Goal: Information Seeking & Learning: Find specific fact

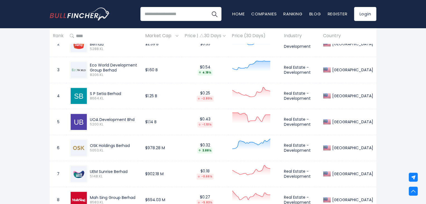
scroll to position [307, 0]
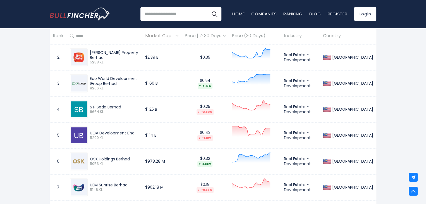
drag, startPoint x: 135, startPoint y: 133, endPoint x: 90, endPoint y: 131, distance: 45.2
click at [90, 131] on div "UOA Development Bhd" at bounding box center [114, 132] width 49 height 5
copy div "UOA Development Bhd"
drag, startPoint x: 91, startPoint y: 158, endPoint x: 136, endPoint y: 158, distance: 45.5
click at [136, 158] on div "OSK Holdings Berhad" at bounding box center [114, 158] width 49 height 5
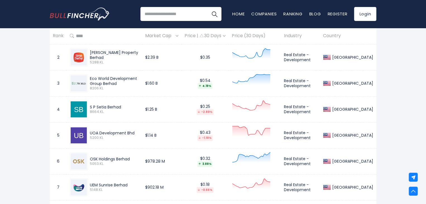
copy div "OSK Holdings Berhad"
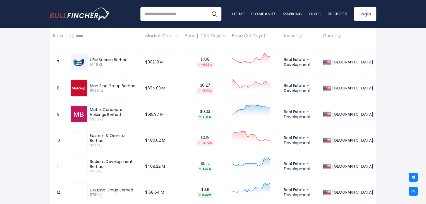
scroll to position [446, 0]
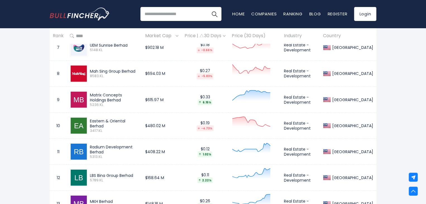
drag, startPoint x: 90, startPoint y: 92, endPoint x: 107, endPoint y: 99, distance: 18.8
click at [107, 99] on div "Matrix Concepts Holdings Berhad" at bounding box center [114, 97] width 49 height 10
copy div "Matrix Concepts Holdings Berhad"
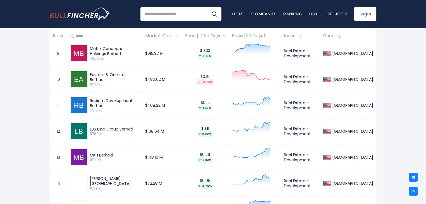
scroll to position [502, 0]
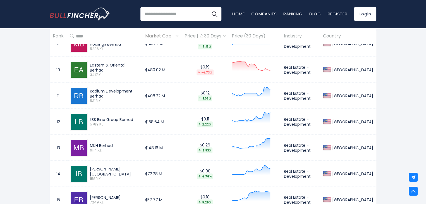
drag, startPoint x: 90, startPoint y: 92, endPoint x: 150, endPoint y: 93, distance: 60.0
click at [139, 93] on div "Radium Development Berhad 5313.KL" at bounding box center [113, 95] width 51 height 15
copy div "Radium Development Berhad"
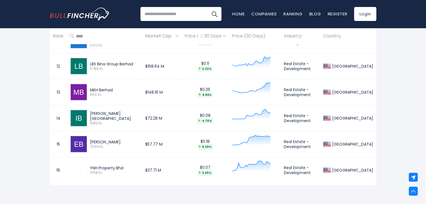
scroll to position [544, 0]
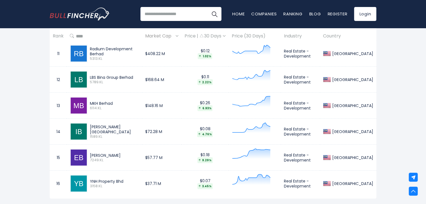
drag, startPoint x: 90, startPoint y: 77, endPoint x: 138, endPoint y: 77, distance: 48.3
click at [138, 77] on div "LBS Bina Group Berhad" at bounding box center [114, 77] width 49 height 5
copy div "LBS Bina Group Berhad"
drag, startPoint x: 90, startPoint y: 103, endPoint x: 119, endPoint y: 102, distance: 29.0
click at [119, 102] on div "MKH Berhad" at bounding box center [114, 103] width 49 height 5
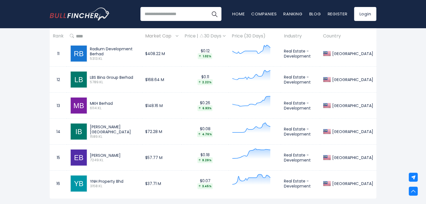
copy div "MKH Berhad"
drag, startPoint x: 90, startPoint y: 124, endPoint x: 109, endPoint y: 131, distance: 20.7
click at [109, 131] on div "[PERSON_NAME][GEOGRAPHIC_DATA]" at bounding box center [114, 129] width 49 height 10
copy div "[PERSON_NAME][GEOGRAPHIC_DATA]"
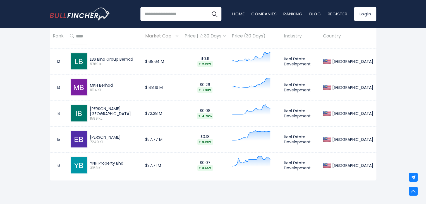
scroll to position [572, 0]
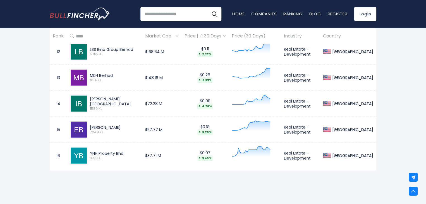
drag, startPoint x: 89, startPoint y: 125, endPoint x: 121, endPoint y: 126, distance: 31.3
click at [121, 126] on div "[PERSON_NAME] 7249.KL" at bounding box center [113, 130] width 51 height 10
copy div "[PERSON_NAME]"
drag, startPoint x: 90, startPoint y: 152, endPoint x: 129, endPoint y: 150, distance: 39.4
click at [129, 151] on div "YNH Property Bhd" at bounding box center [114, 153] width 49 height 5
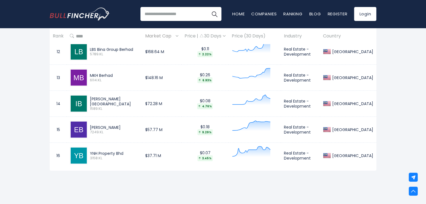
copy div "YNH Property Bhd"
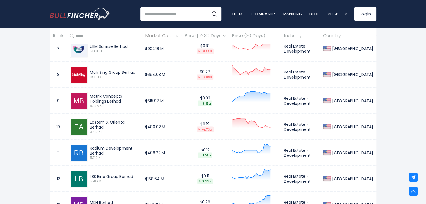
scroll to position [432, 0]
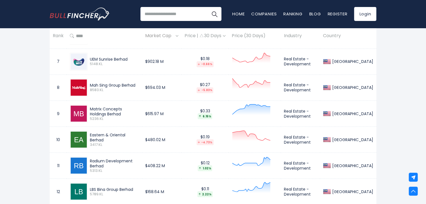
drag, startPoint x: 90, startPoint y: 136, endPoint x: 141, endPoint y: 136, distance: 50.2
click at [139, 136] on div "Eastern & Oriental Berhad" at bounding box center [114, 137] width 49 height 10
copy div "Eastern & Oriental Berhad"
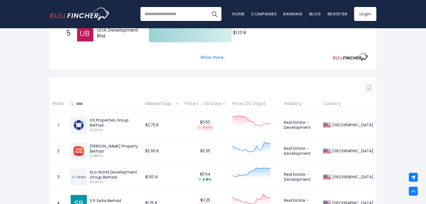
scroll to position [209, 0]
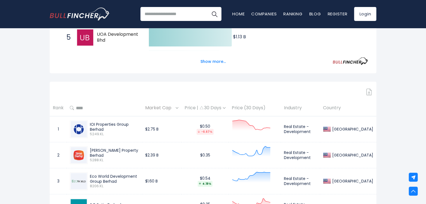
click at [178, 108] on img at bounding box center [177, 108] width 3 height 2
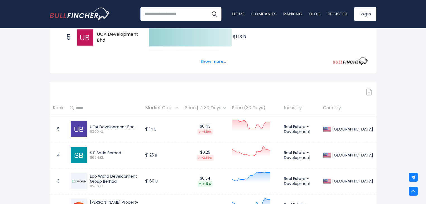
click at [178, 108] on img at bounding box center [177, 108] width 3 height 2
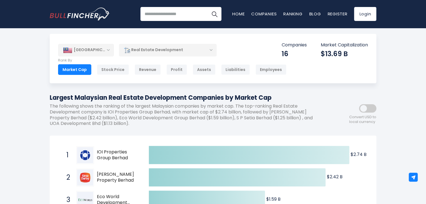
scroll to position [0, 0]
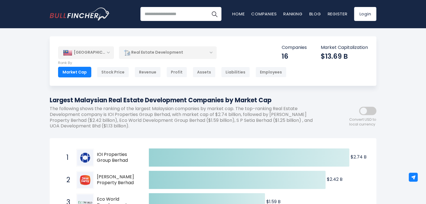
click at [301, 52] on div "16" at bounding box center [294, 56] width 25 height 9
click at [371, 111] on span at bounding box center [367, 111] width 17 height 8
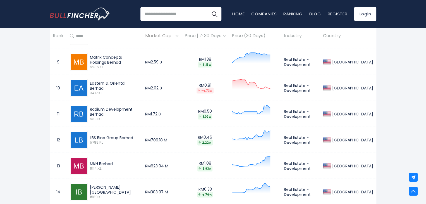
scroll to position [558, 0]
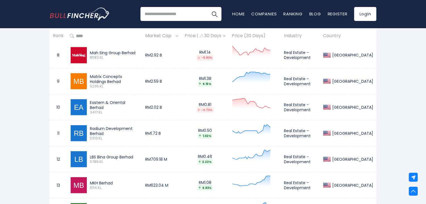
scroll to position [446, 0]
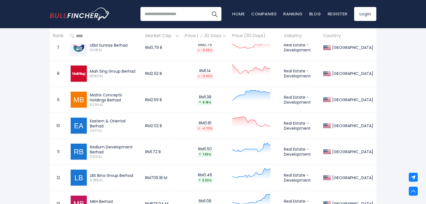
click at [225, 36] on img at bounding box center [224, 36] width 3 height 2
